Goal: Book appointment/travel/reservation

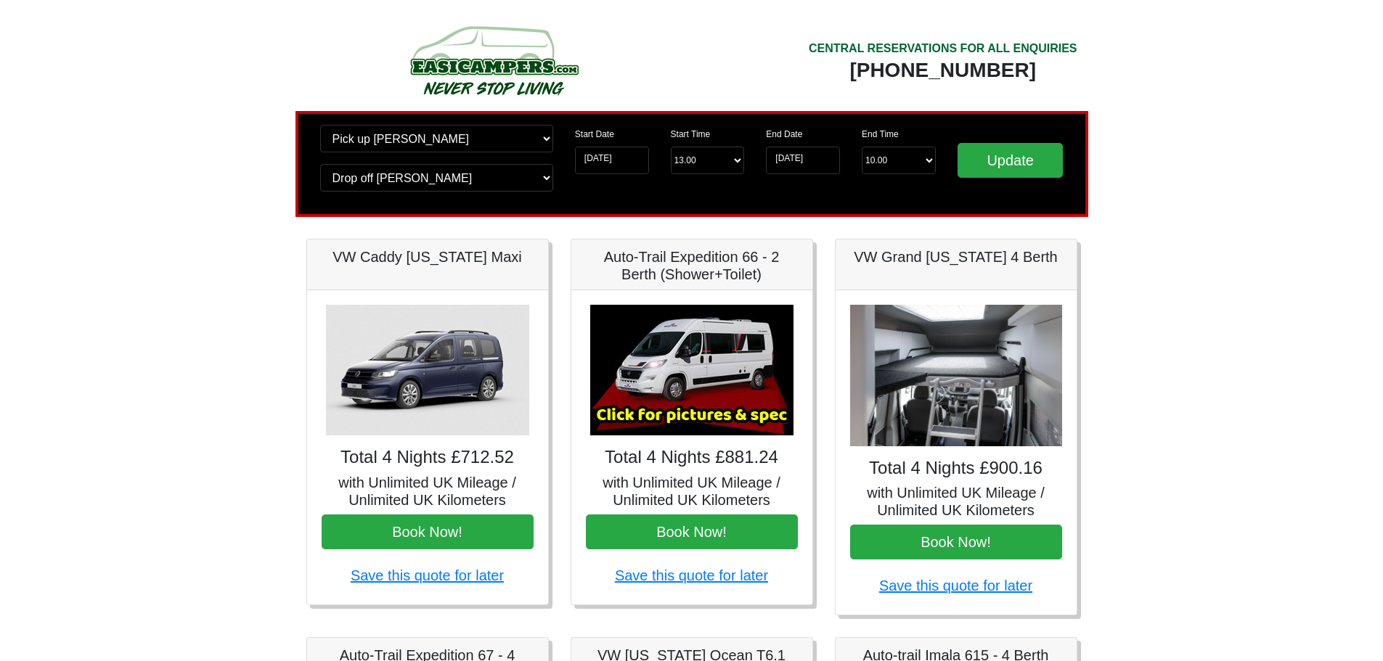
click at [460, 395] on img at bounding box center [427, 370] width 203 height 131
click at [436, 359] on img at bounding box center [427, 370] width 203 height 131
click at [427, 359] on img at bounding box center [427, 370] width 203 height 131
click at [952, 416] on img at bounding box center [956, 376] width 212 height 142
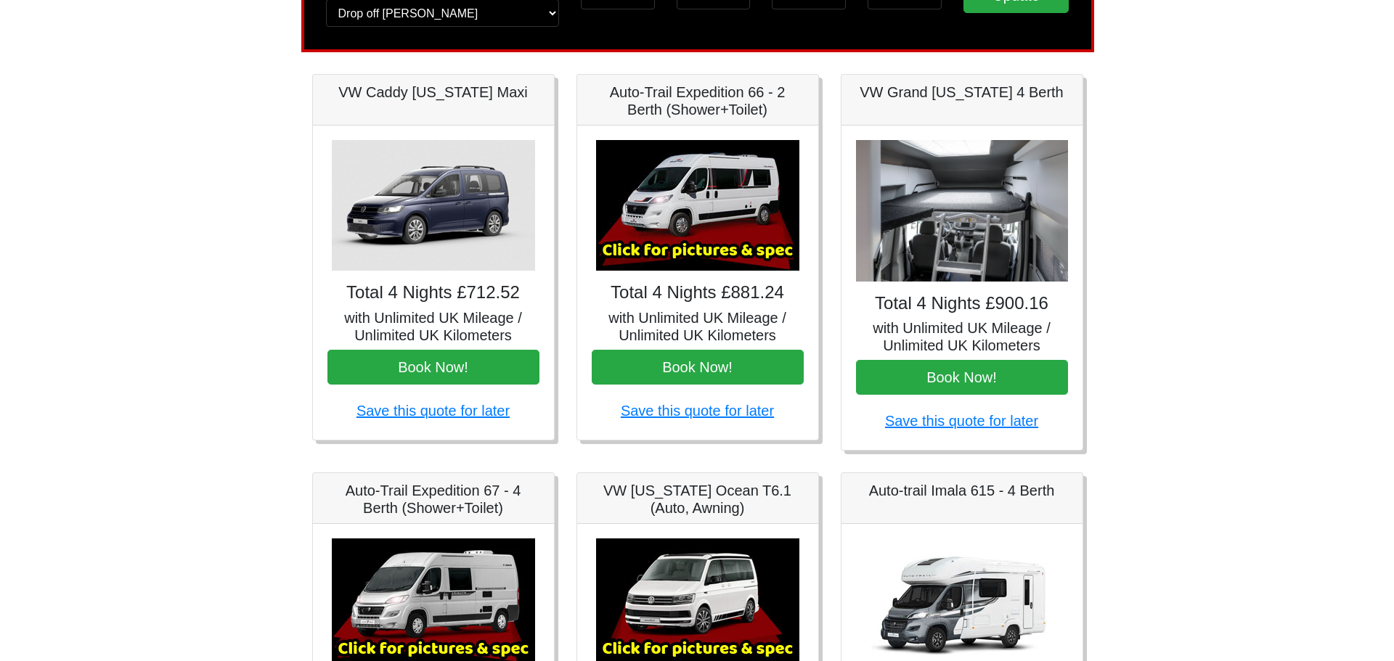
scroll to position [155, 0]
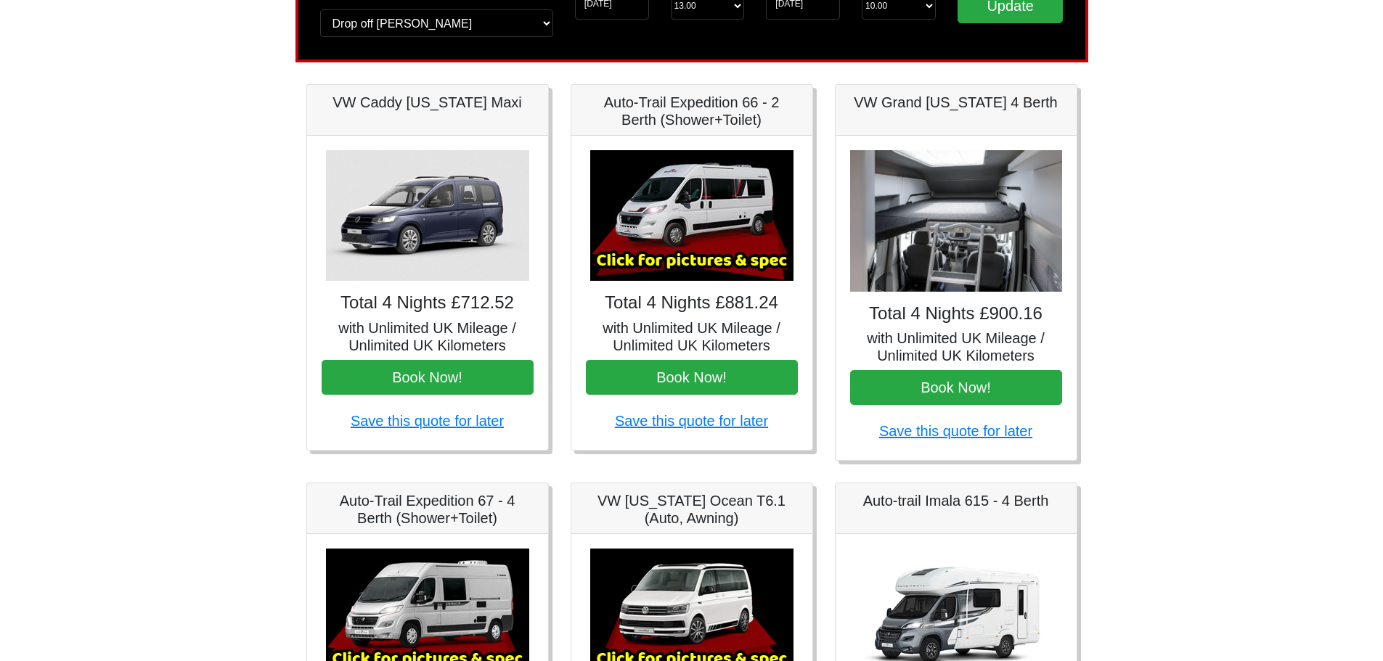
click at [974, 262] on img at bounding box center [956, 221] width 212 height 142
click at [436, 371] on button "Book Now!" at bounding box center [428, 377] width 212 height 35
click at [928, 396] on button "Book Now!" at bounding box center [956, 387] width 212 height 35
click at [445, 585] on img at bounding box center [427, 614] width 203 height 131
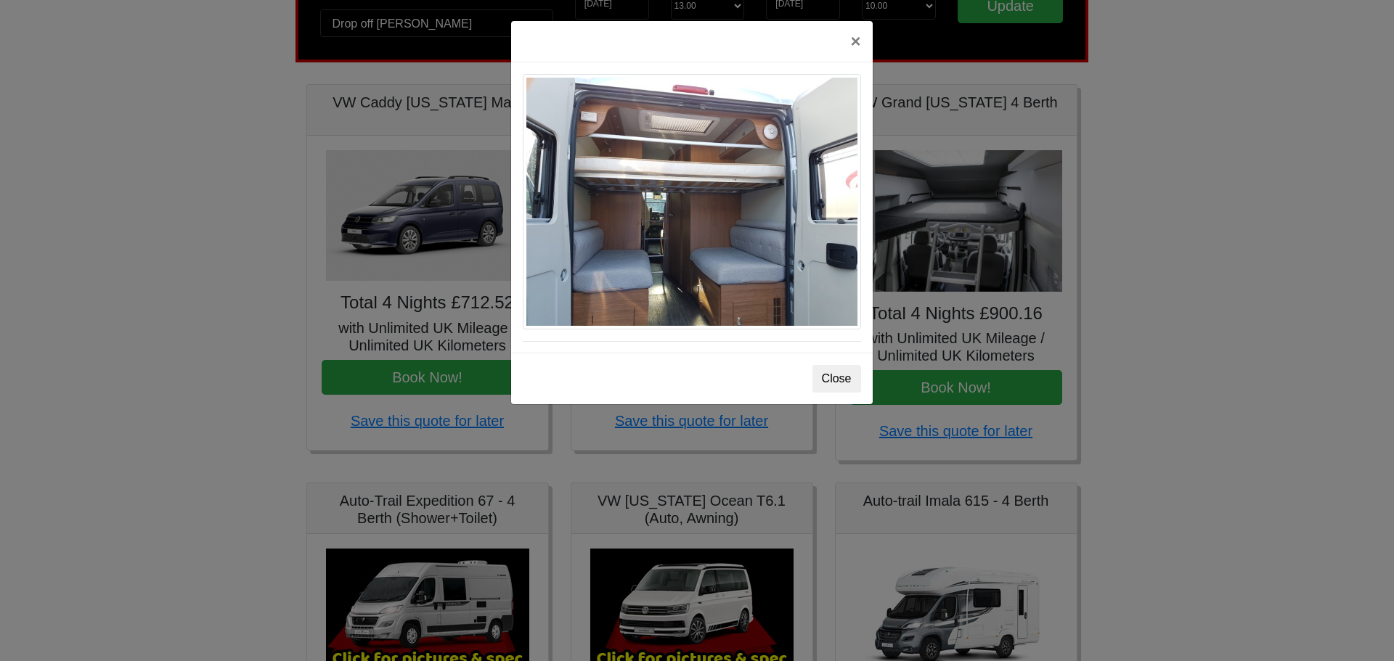
scroll to position [1254, 0]
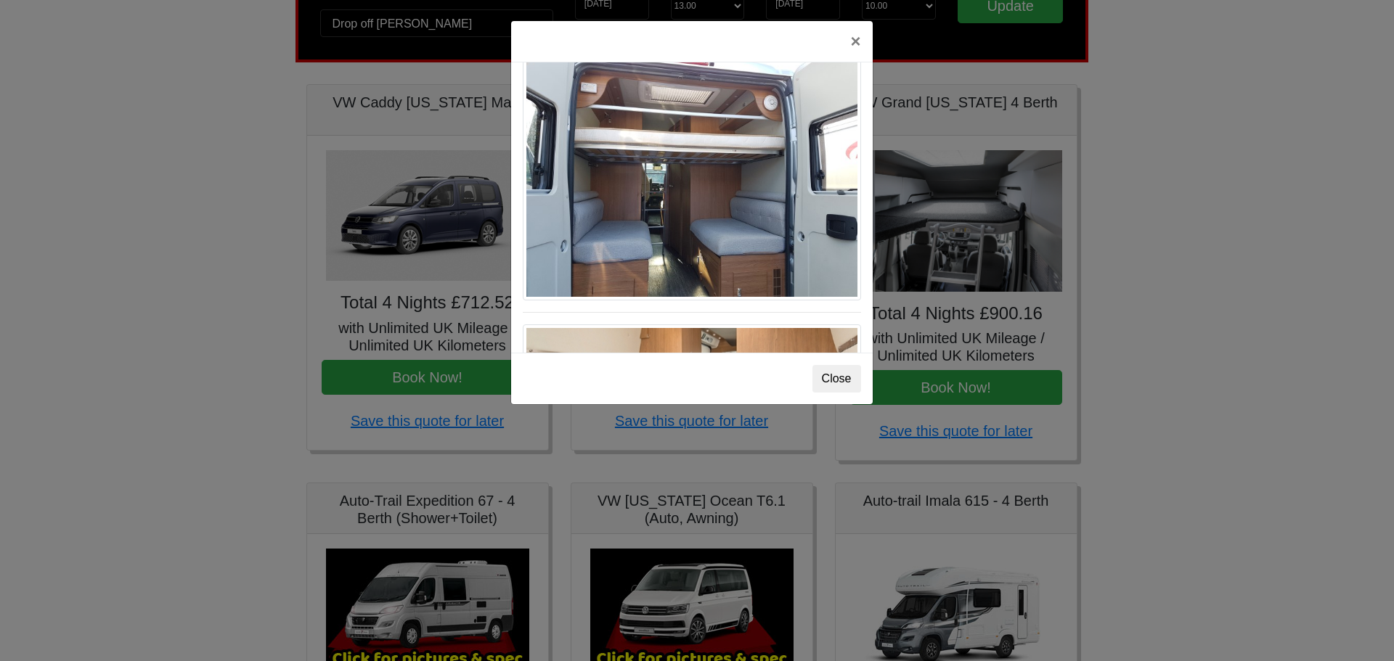
click at [722, 177] on img at bounding box center [692, 173] width 338 height 256
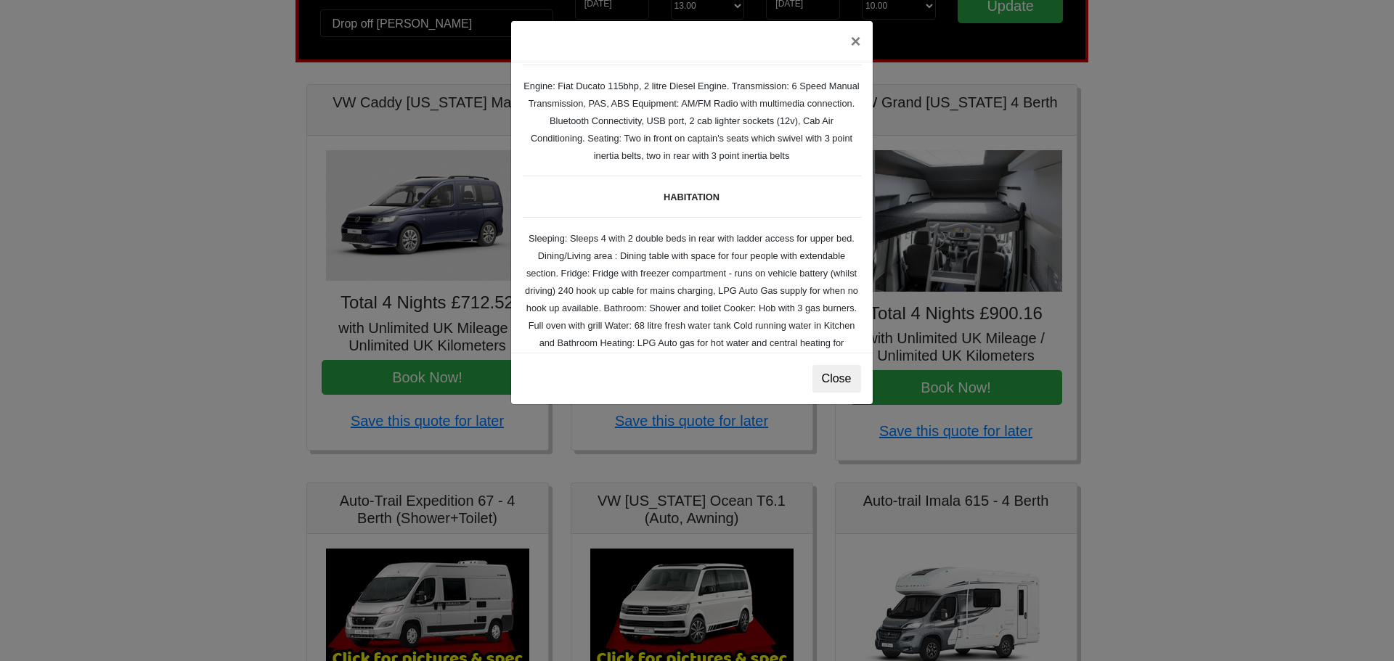
scroll to position [0, 0]
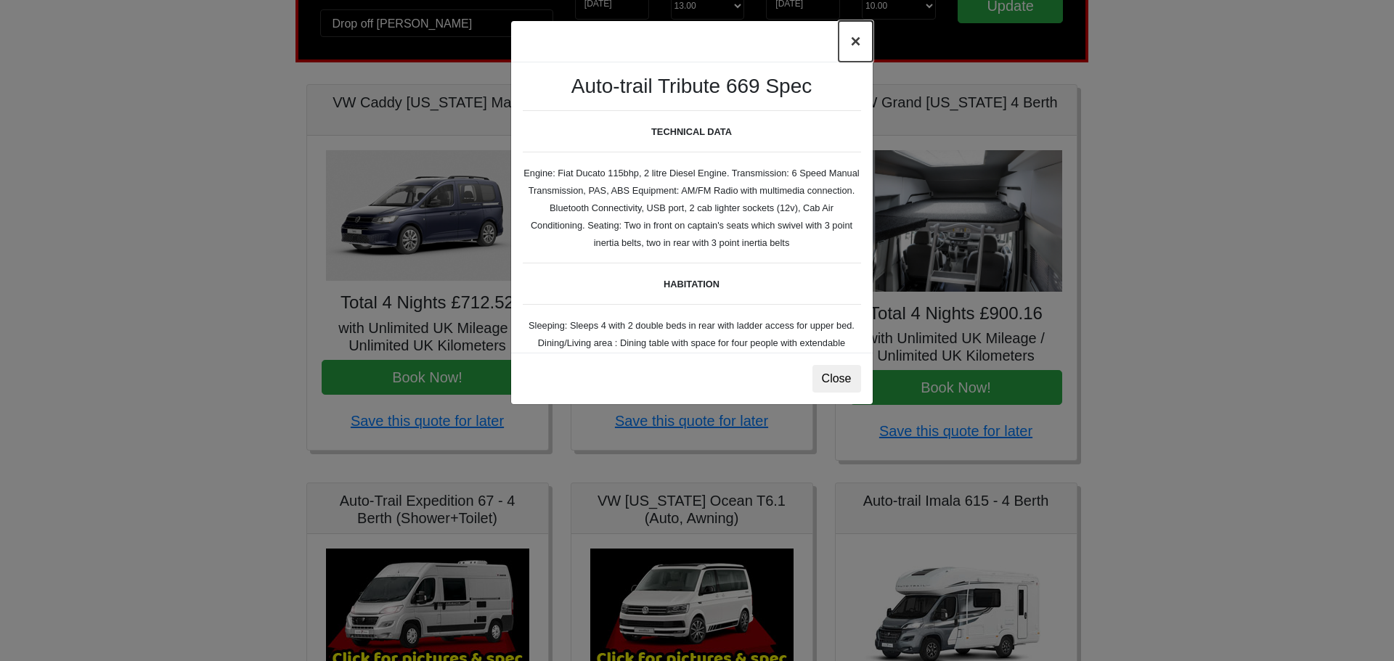
click at [857, 39] on button "×" at bounding box center [854, 41] width 33 height 41
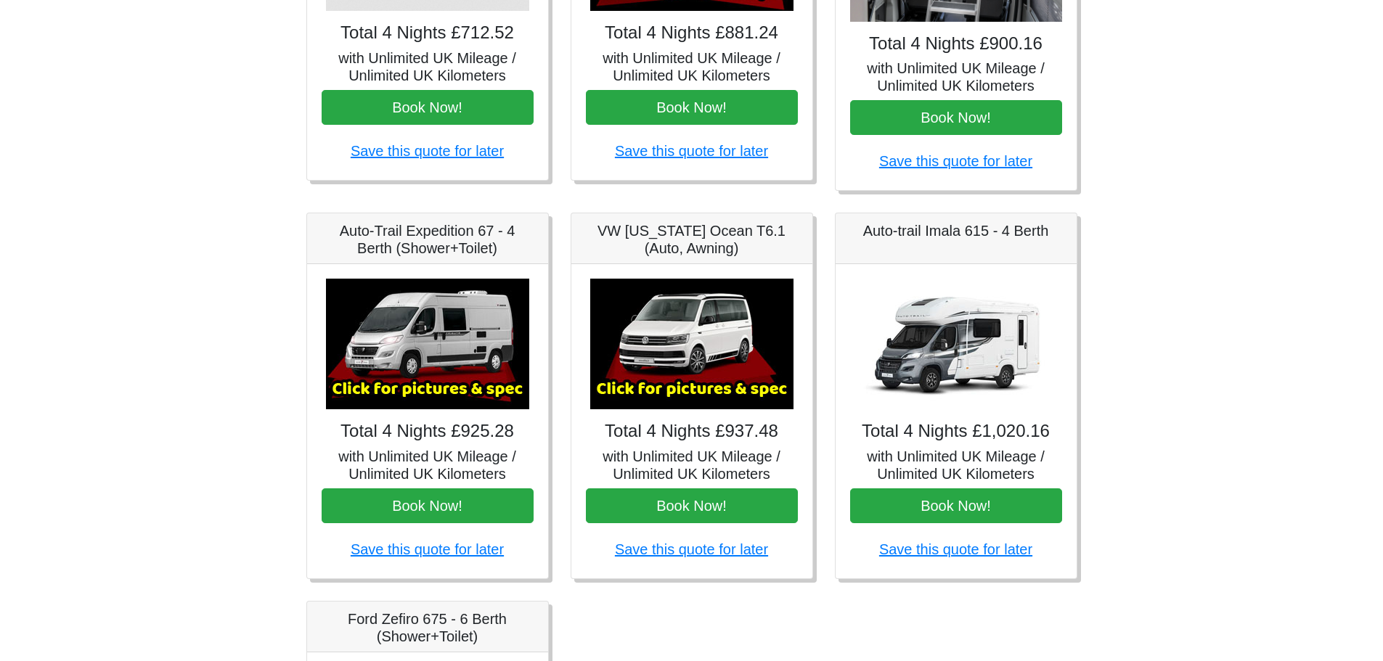
scroll to position [454, 0]
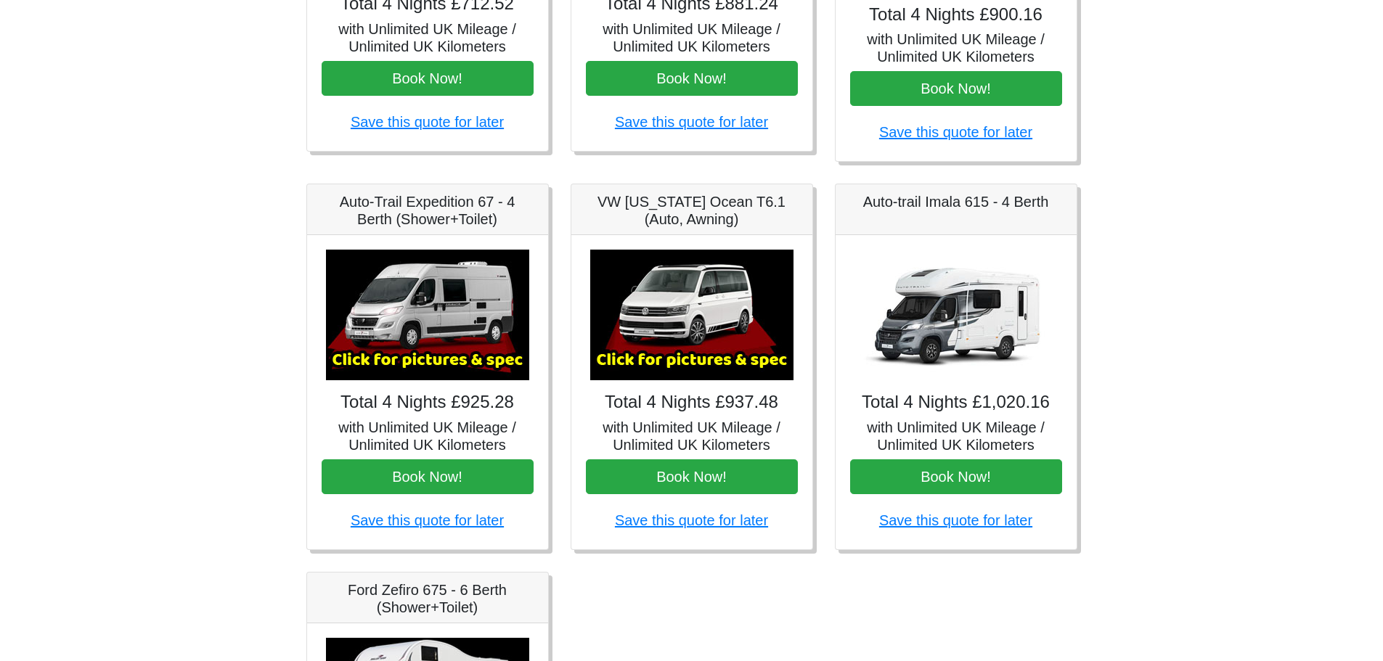
click at [435, 319] on img at bounding box center [427, 315] width 203 height 131
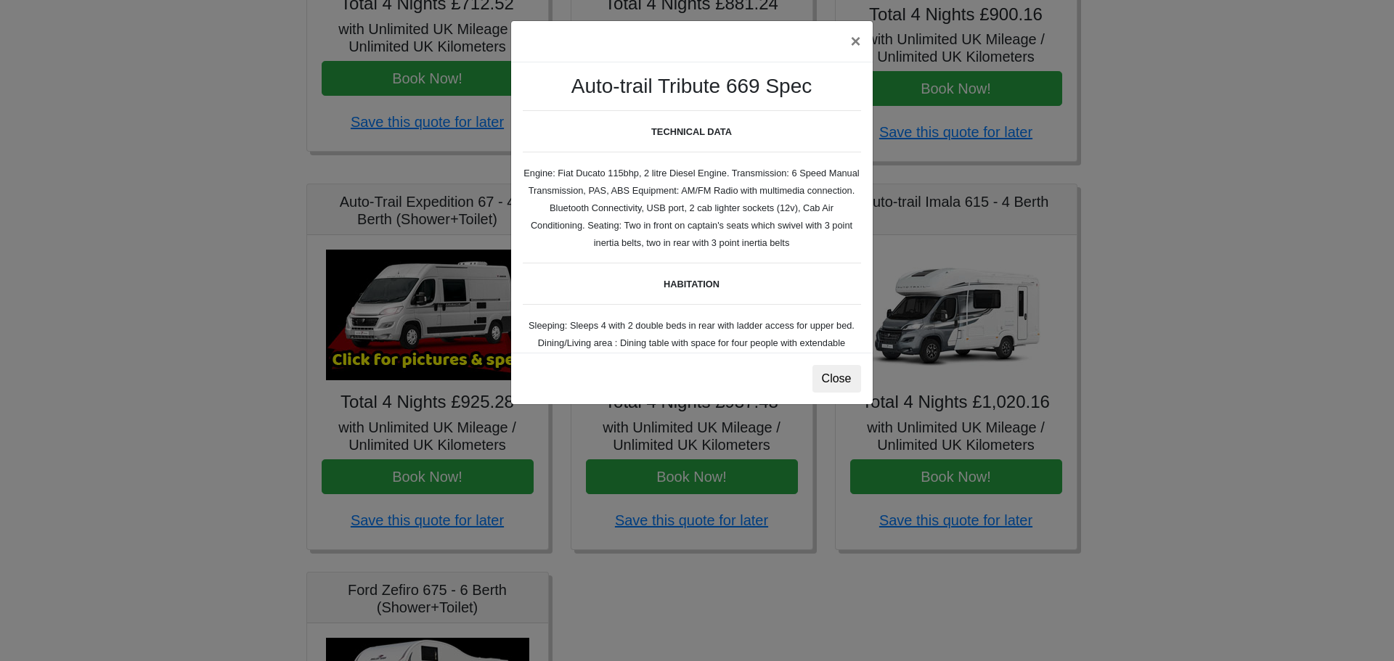
click at [616, 180] on div "Auto-trail Tribute 669 Spec TECHNICAL DATA Engine: Fiat Ducato 115bhp, 2 litre …" at bounding box center [692, 207] width 362 height 290
click at [855, 40] on button "×" at bounding box center [854, 41] width 33 height 41
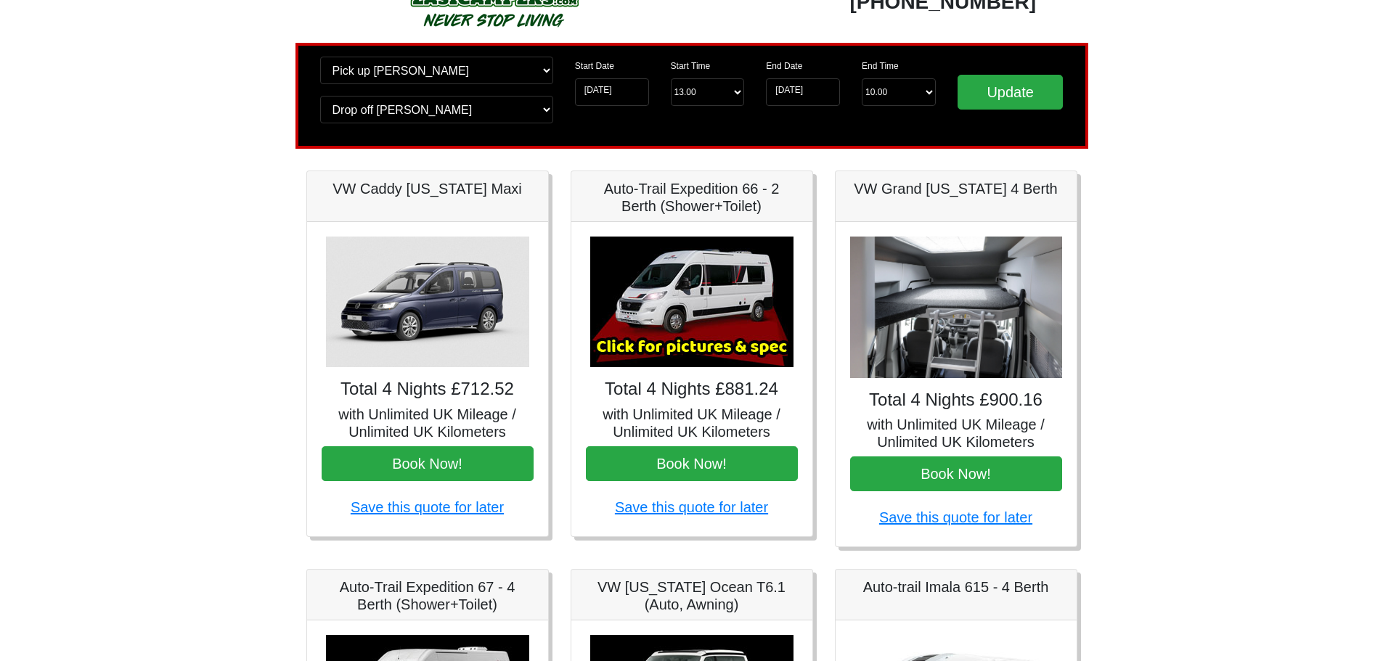
scroll to position [0, 0]
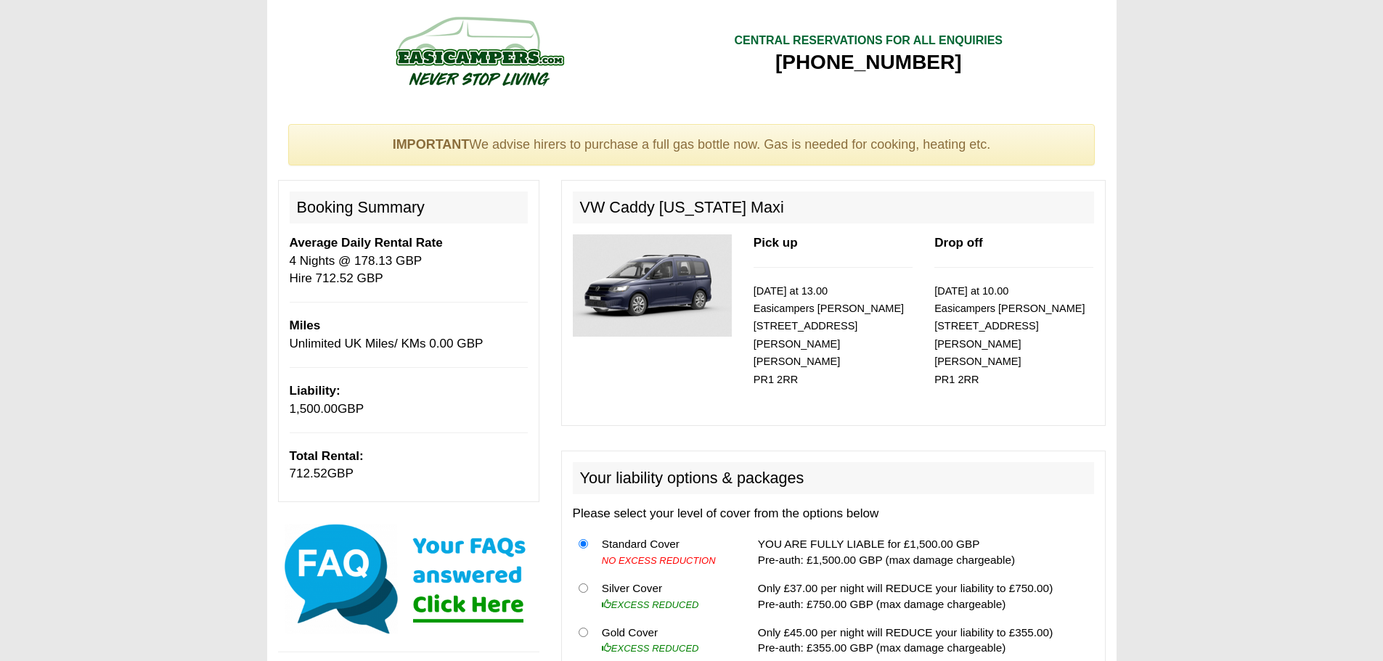
click at [844, 385] on div "Pick up 20/07/2026 at 13.00 Easicampers Preston 165 Walker St Preston PR1 2RR" at bounding box center [833, 324] width 181 height 180
